Goal: Navigation & Orientation: Understand site structure

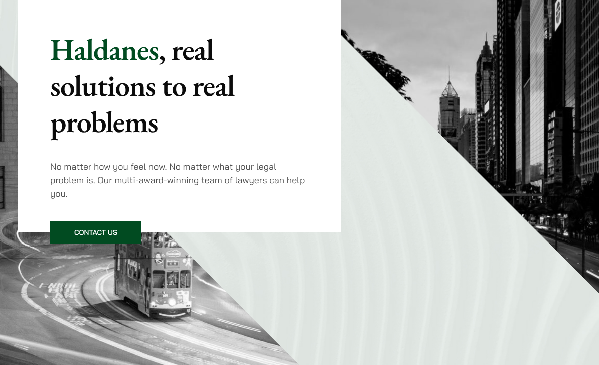
scroll to position [117, 0]
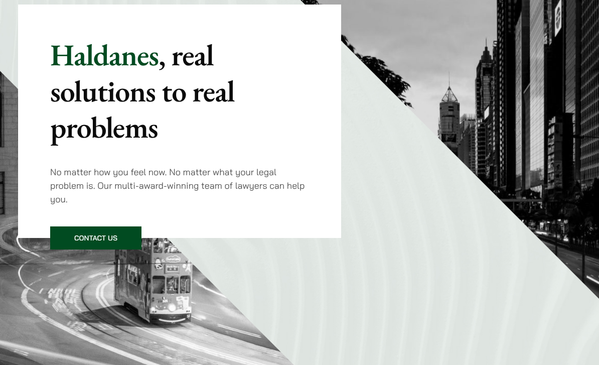
click at [114, 133] on mark ", real solutions to real problems" at bounding box center [142, 91] width 184 height 111
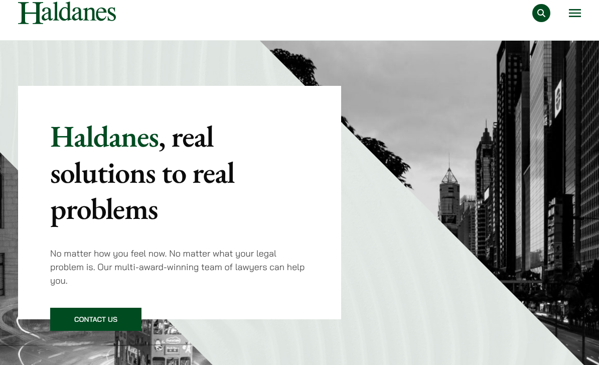
scroll to position [0, 0]
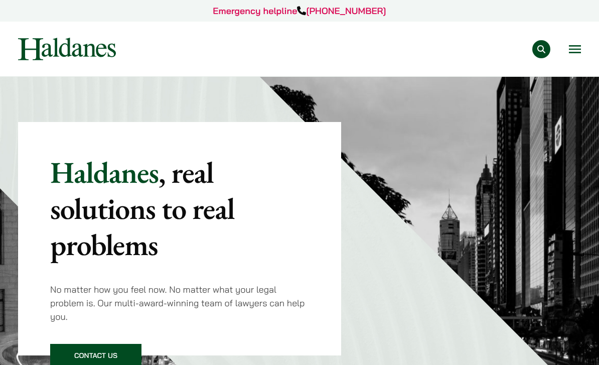
click at [575, 45] on button "Open menu" at bounding box center [575, 49] width 12 height 8
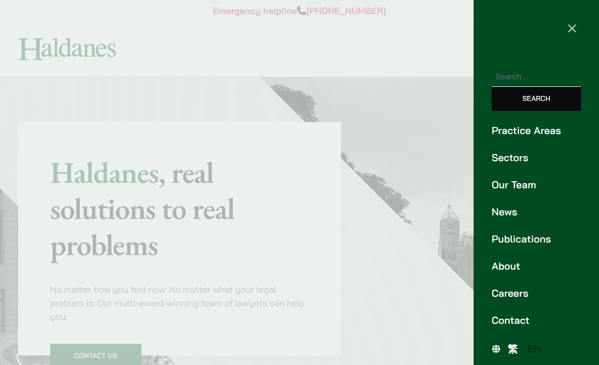
click at [421, 237] on div at bounding box center [299, 182] width 599 height 365
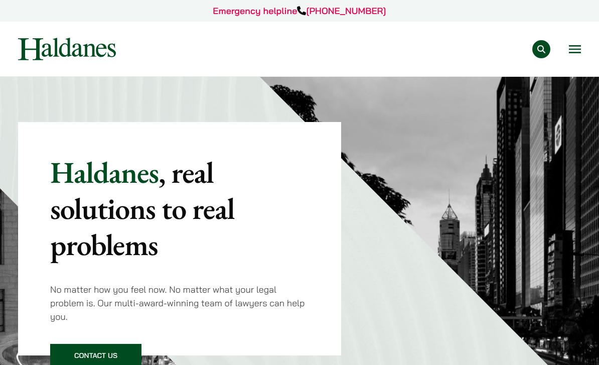
click at [569, 53] on button "Open menu" at bounding box center [575, 49] width 12 height 8
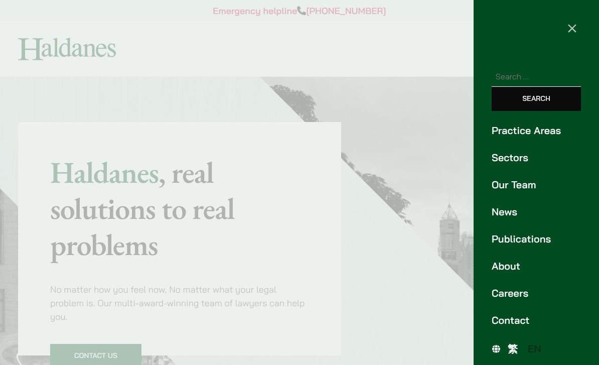
click at [505, 213] on link "News" at bounding box center [536, 211] width 89 height 15
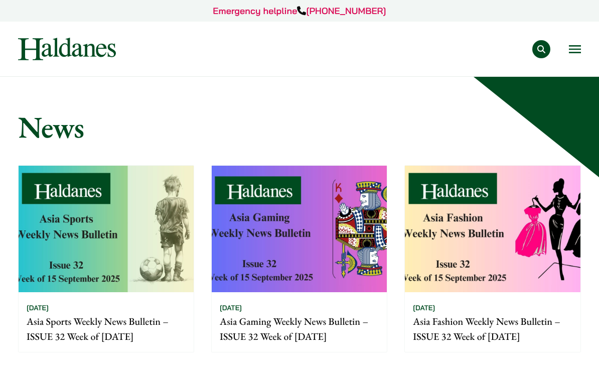
click at [574, 51] on button "Open menu" at bounding box center [575, 49] width 12 height 8
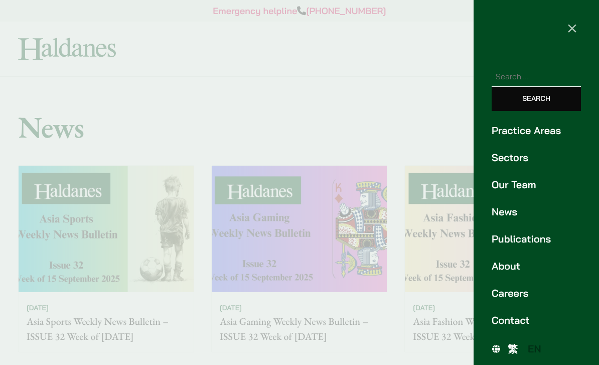
click at [498, 237] on link "Publications" at bounding box center [536, 238] width 89 height 15
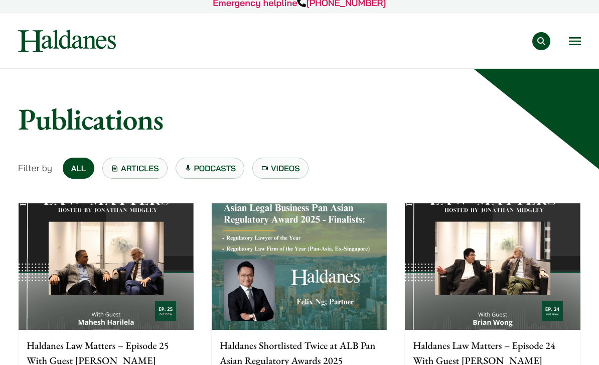
scroll to position [6, 0]
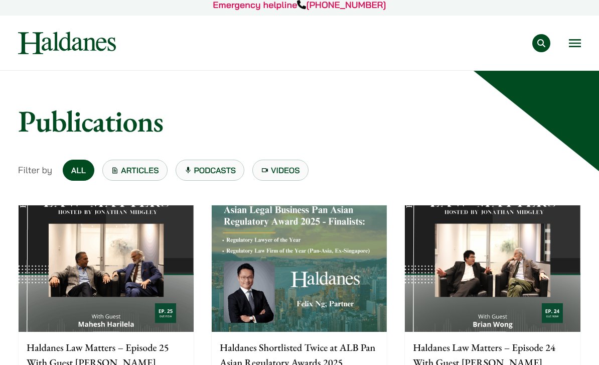
click at [286, 172] on link "Videos" at bounding box center [280, 170] width 56 height 21
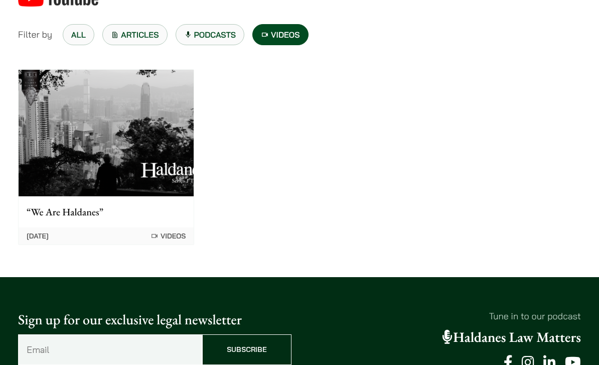
scroll to position [190, 0]
click at [56, 143] on img at bounding box center [106, 133] width 175 height 126
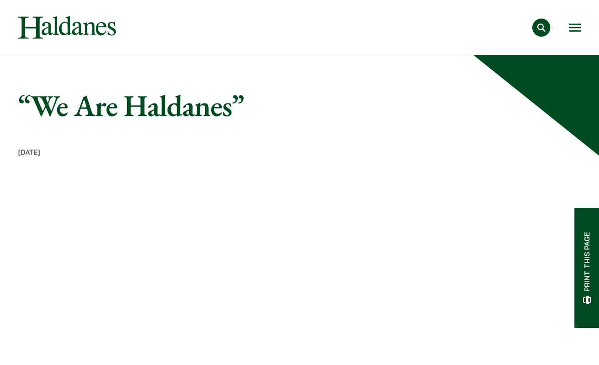
click at [570, 27] on button "Open menu" at bounding box center [575, 28] width 12 height 8
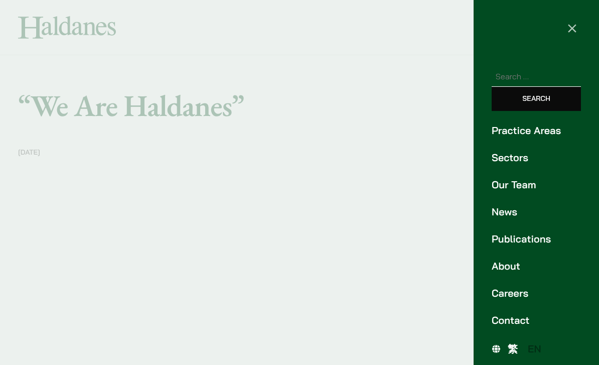
click at [523, 179] on link "Our Team" at bounding box center [536, 184] width 89 height 15
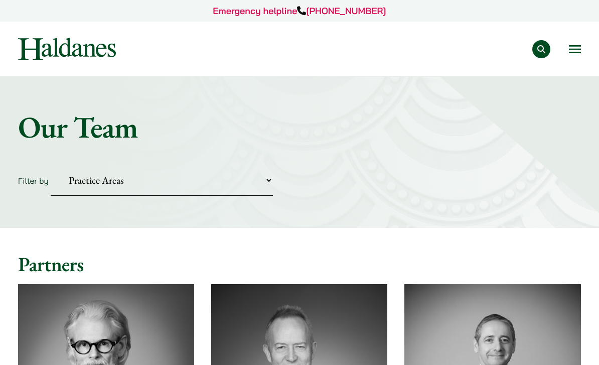
click at [333, 5] on link "Emergency helpline +852 9763 5524" at bounding box center [299, 11] width 173 height 12
click at [576, 47] on button "Open menu" at bounding box center [575, 49] width 12 height 8
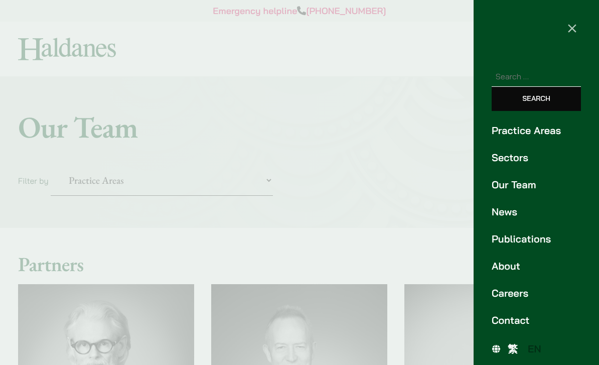
click at [499, 265] on link "About" at bounding box center [536, 265] width 89 height 15
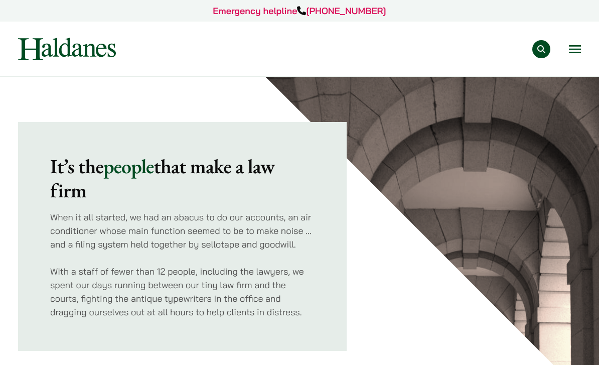
click at [572, 47] on button "Open menu" at bounding box center [575, 49] width 12 height 8
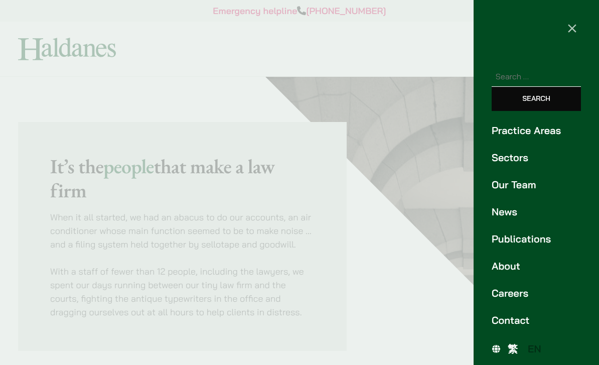
click at [497, 272] on link "About" at bounding box center [536, 265] width 89 height 15
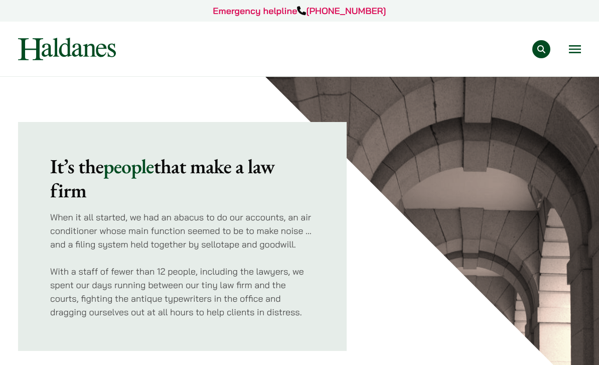
click at [566, 52] on div "Practice Areas Antitrust and Competition Law Civil Litigation & Dispute Resolut…" at bounding box center [357, 49] width 448 height 18
click at [578, 53] on button "Open menu" at bounding box center [575, 49] width 12 height 8
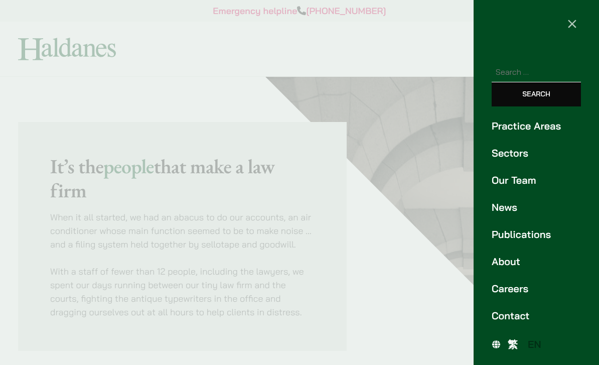
scroll to position [5, 0]
click at [494, 316] on link "Contact" at bounding box center [536, 315] width 89 height 15
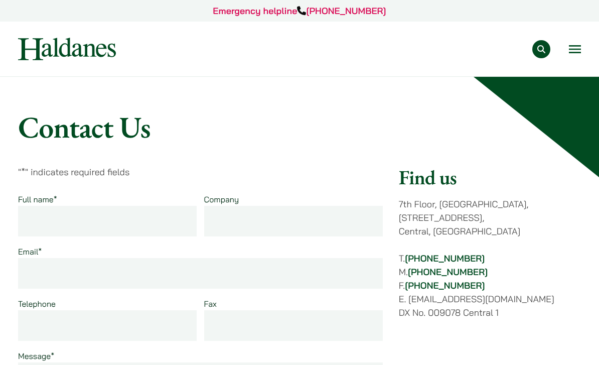
click at [66, 46] on img at bounding box center [67, 49] width 98 height 23
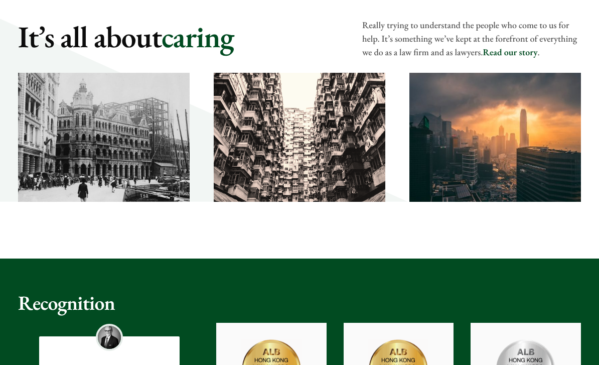
scroll to position [1502, 0]
click at [514, 57] on link "Read our story" at bounding box center [510, 53] width 55 height 12
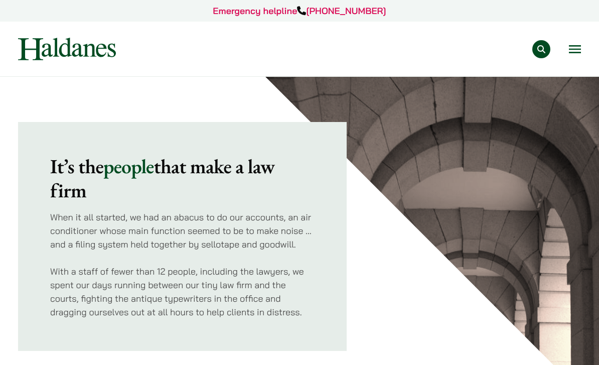
click at [52, 48] on img at bounding box center [67, 49] width 98 height 23
click at [69, 49] on img at bounding box center [67, 49] width 98 height 23
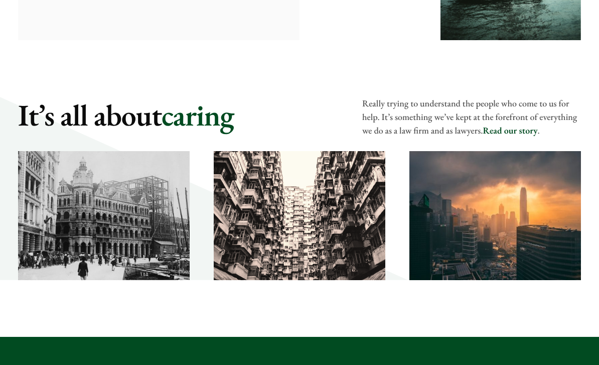
scroll to position [1424, 0]
